Goal: Task Accomplishment & Management: Complete application form

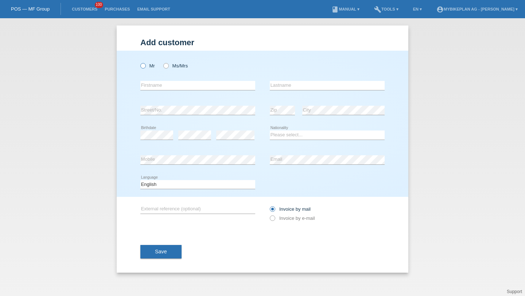
click at [139, 62] on icon at bounding box center [139, 62] width 0 height 0
click at [144, 63] on input "Mr" at bounding box center [142, 65] width 5 height 5
radio input "true"
click at [154, 89] on input "text" at bounding box center [197, 85] width 115 height 9
paste input "Jakober"
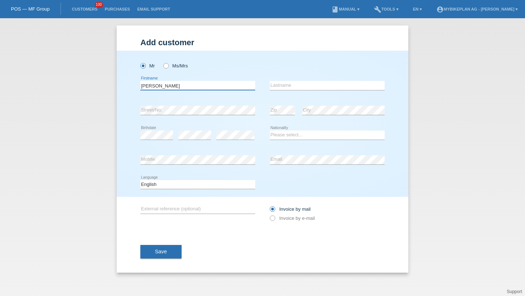
type input "Jakober"
type input "H"
click at [147, 87] on input "Jakober" at bounding box center [197, 85] width 115 height 9
type input "Hansruedi"
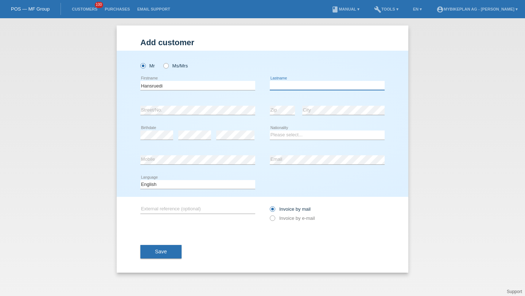
paste input "Jakober"
type input "Jakober"
click at [191, 140] on div "error" at bounding box center [194, 135] width 33 height 25
click at [288, 137] on select "Please select... Switzerland Austria Germany Liechtenstein ------------ Afghani…" at bounding box center [327, 135] width 115 height 9
select select "CH"
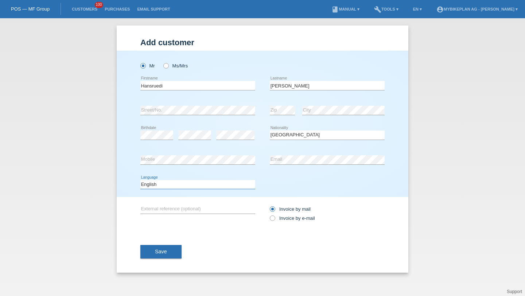
click at [206, 189] on select "Deutsch Français Italiano English" at bounding box center [197, 184] width 115 height 9
select select "de"
click at [284, 217] on label "Invoice by e-mail" at bounding box center [292, 218] width 45 height 5
click at [275, 217] on input "Invoice by e-mail" at bounding box center [272, 220] width 5 height 9
radio input "true"
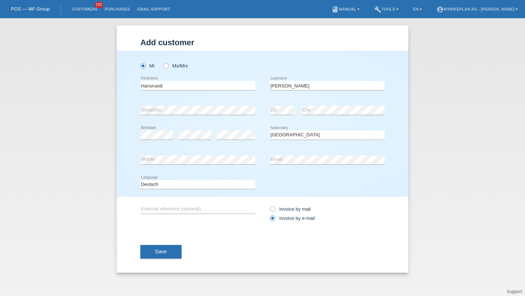
click at [166, 250] on span "Save" at bounding box center [161, 252] width 12 height 6
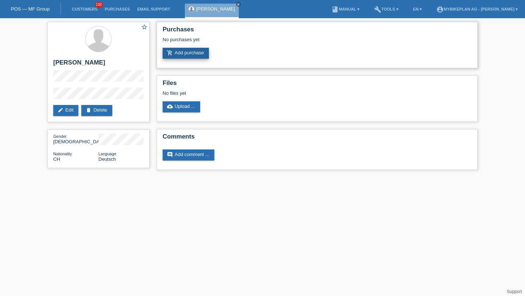
click at [199, 55] on link "add_shopping_cart Add purchase" at bounding box center [186, 53] width 46 height 11
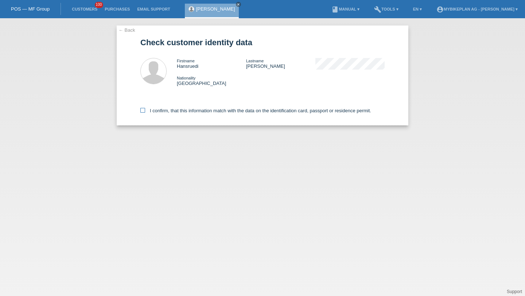
click at [173, 113] on label "I confirm, that this information match with the data on the identification card…" at bounding box center [255, 110] width 231 height 5
click at [145, 113] on input "I confirm, that this information match with the data on the identification card…" at bounding box center [142, 110] width 5 height 5
checkbox input "true"
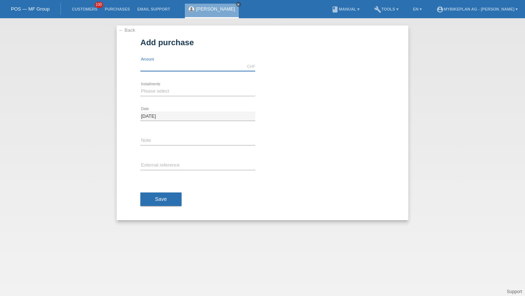
click at [174, 68] on input "text" at bounding box center [197, 66] width 115 height 9
type input "2950.00"
click at [164, 88] on select "Please select 6 instalments 12 instalments 18 instalments 24 instalments 36 ins…" at bounding box center [197, 91] width 115 height 9
select select "486"
click at [156, 164] on input "text" at bounding box center [197, 165] width 115 height 9
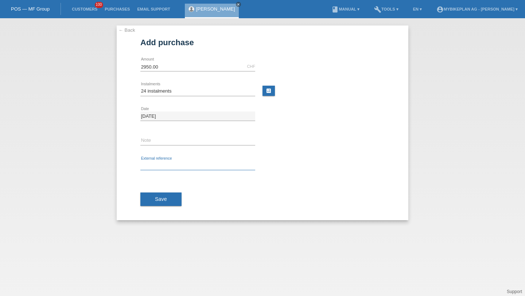
paste input "42398796894"
type input "42398796894"
click at [155, 189] on div "Save" at bounding box center [262, 199] width 244 height 42
click at [156, 197] on span "Save" at bounding box center [161, 199] width 12 height 6
